Goal: Information Seeking & Learning: Understand process/instructions

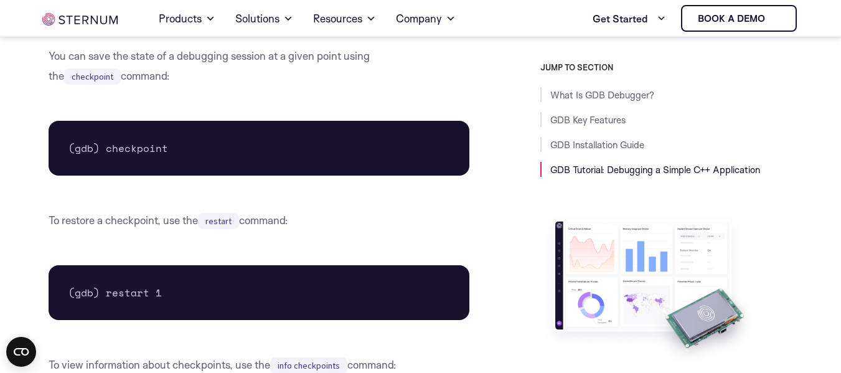
scroll to position [5323, 0]
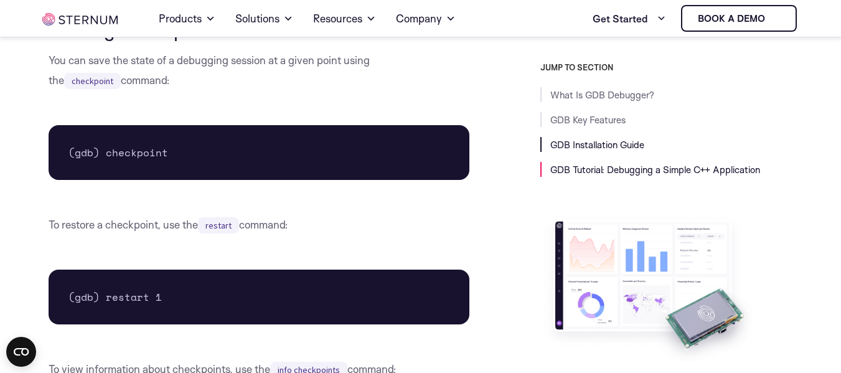
click at [608, 150] on link "GDB Installation Guide" at bounding box center [597, 145] width 94 height 12
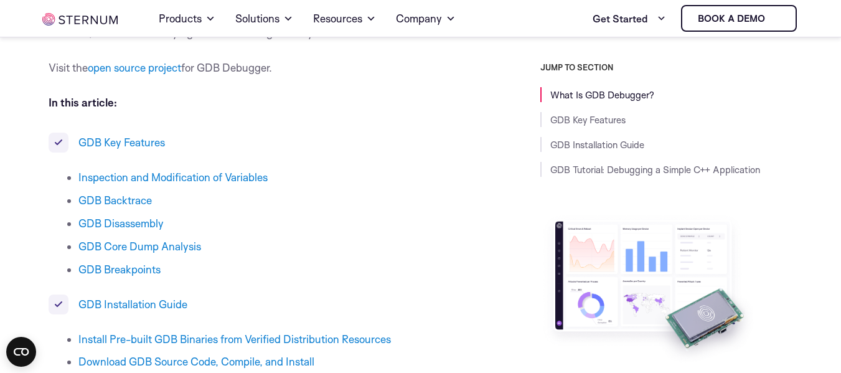
scroll to position [560, 0]
click at [204, 361] on link "Download GDB Source Code, Compile, and Install" at bounding box center [196, 360] width 236 height 13
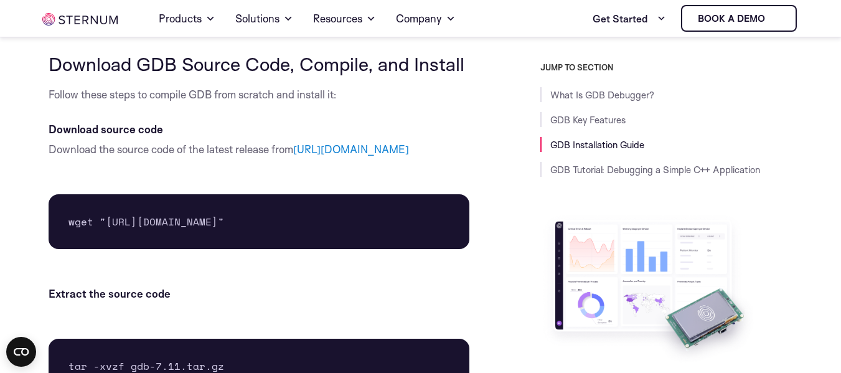
scroll to position [2220, 0]
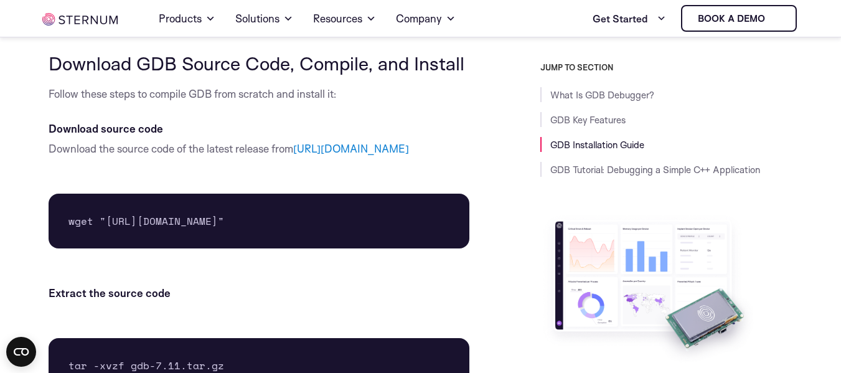
click at [231, 221] on pre "wget "[URL][DOMAIN_NAME]"" at bounding box center [260, 221] width 422 height 55
copy pre "wget "[URL][DOMAIN_NAME]""
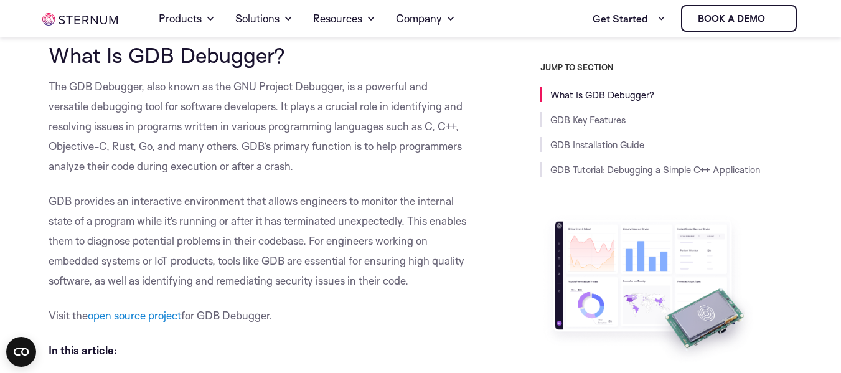
scroll to position [314, 0]
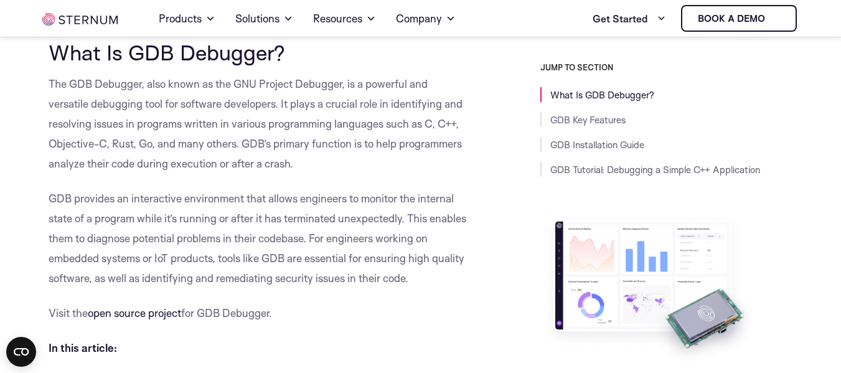
click at [163, 313] on link "open source project" at bounding box center [134, 312] width 93 height 13
